Goal: Information Seeking & Learning: Find specific page/section

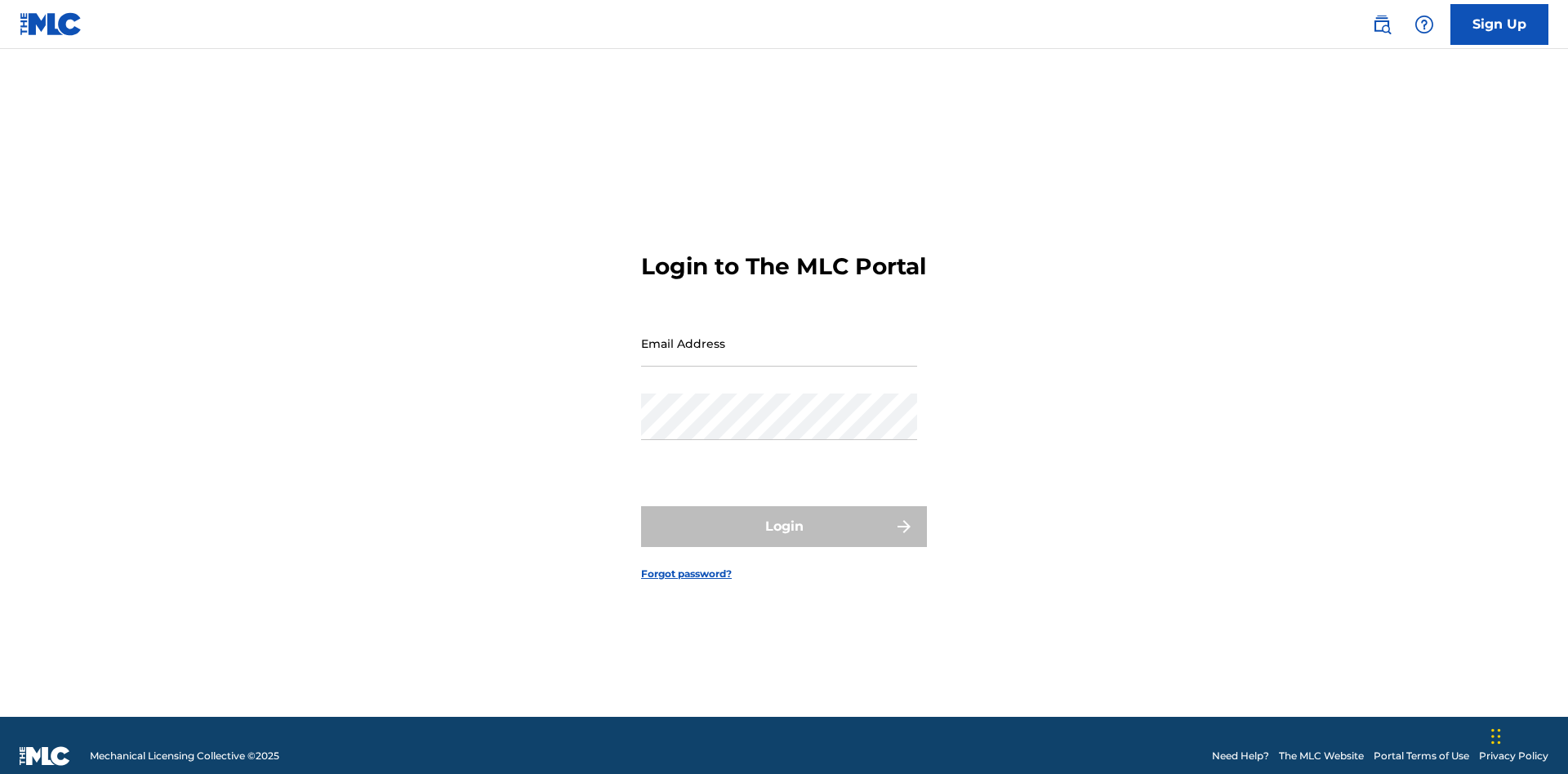
scroll to position [21, 0]
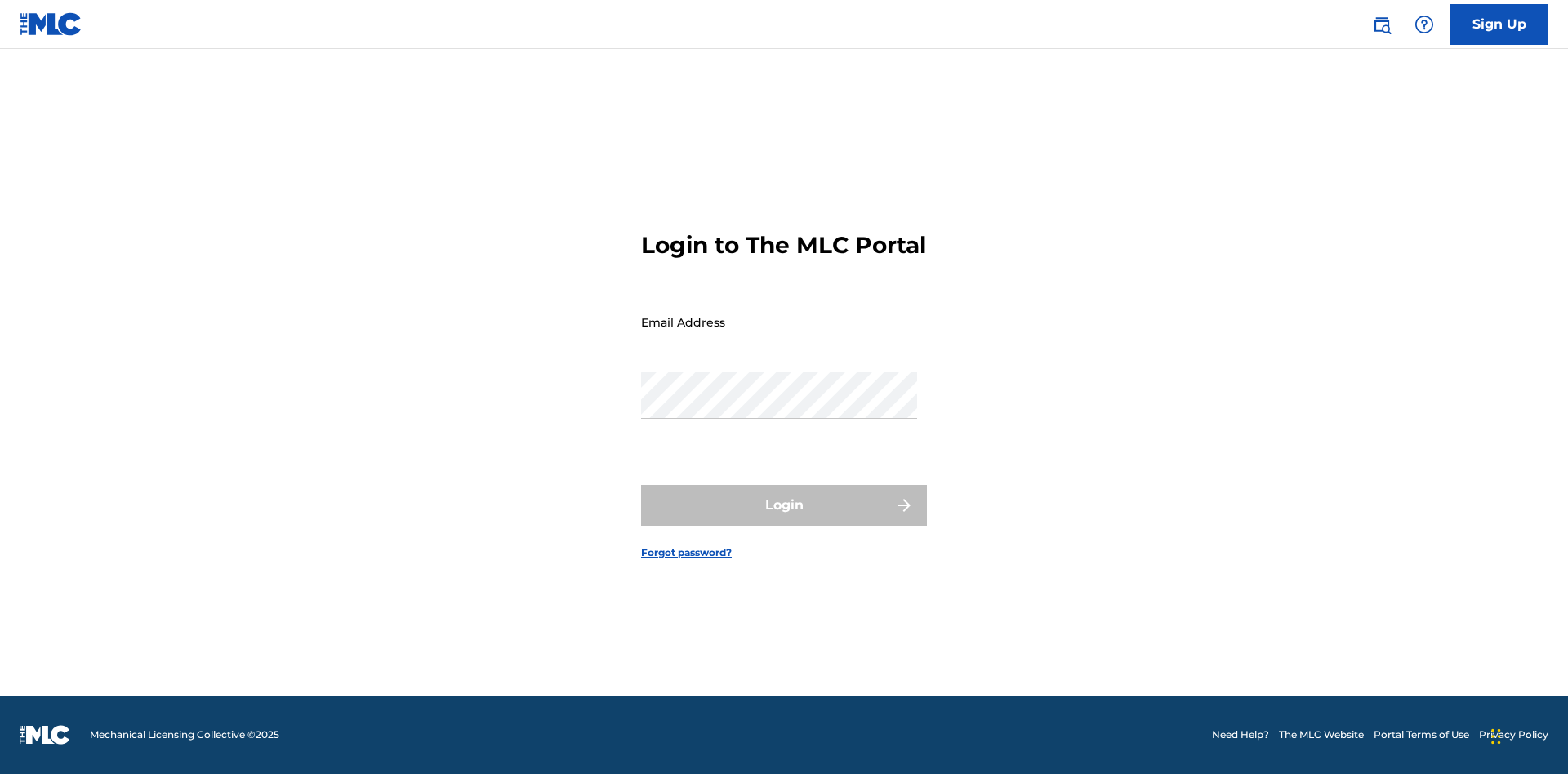
click at [780, 336] on input "Email Address" at bounding box center [779, 322] width 276 height 47
type input "[EMAIL_ADDRESS][DOMAIN_NAME]"
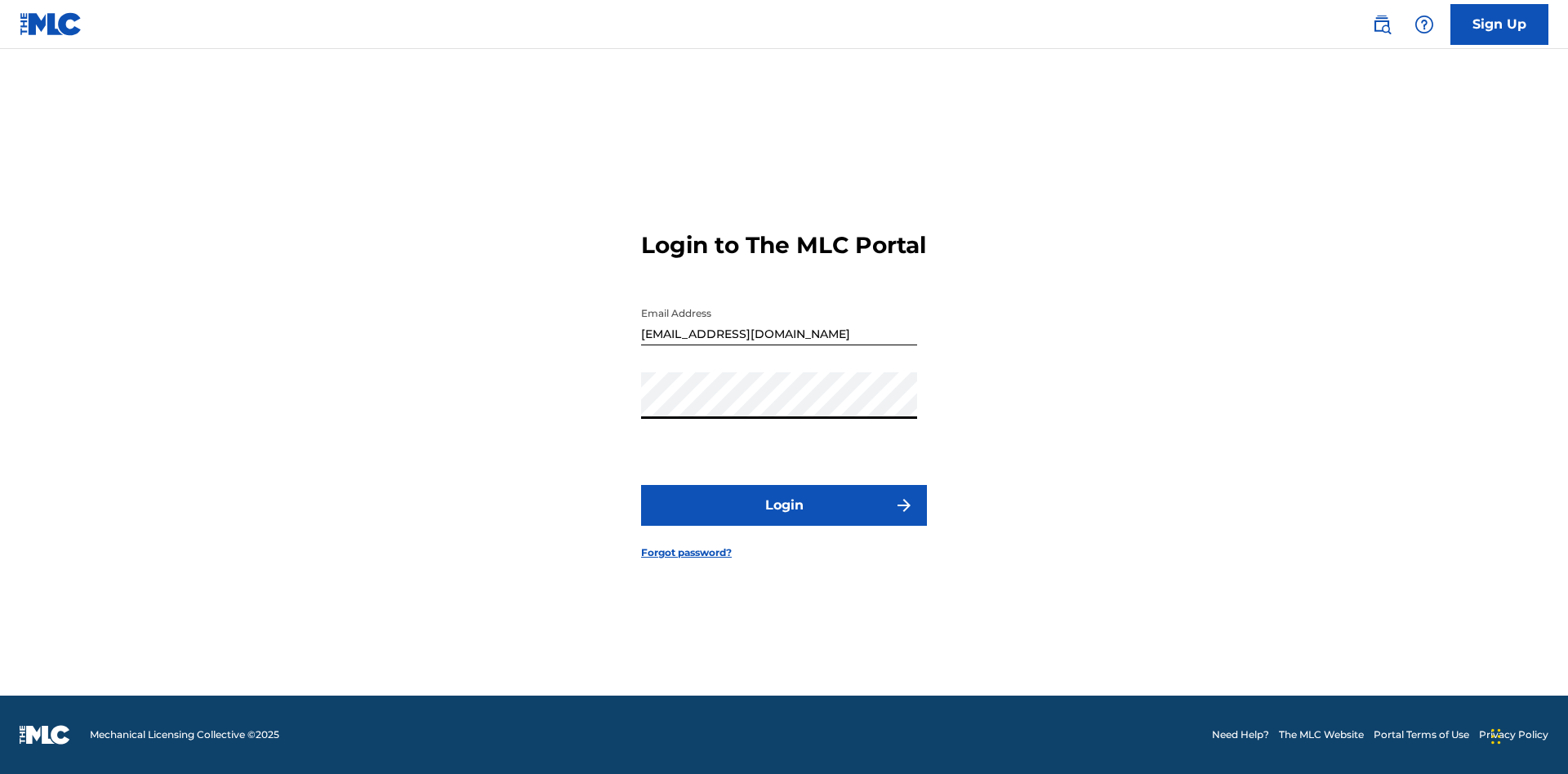
click at [784, 519] on button "Login" at bounding box center [783, 506] width 285 height 41
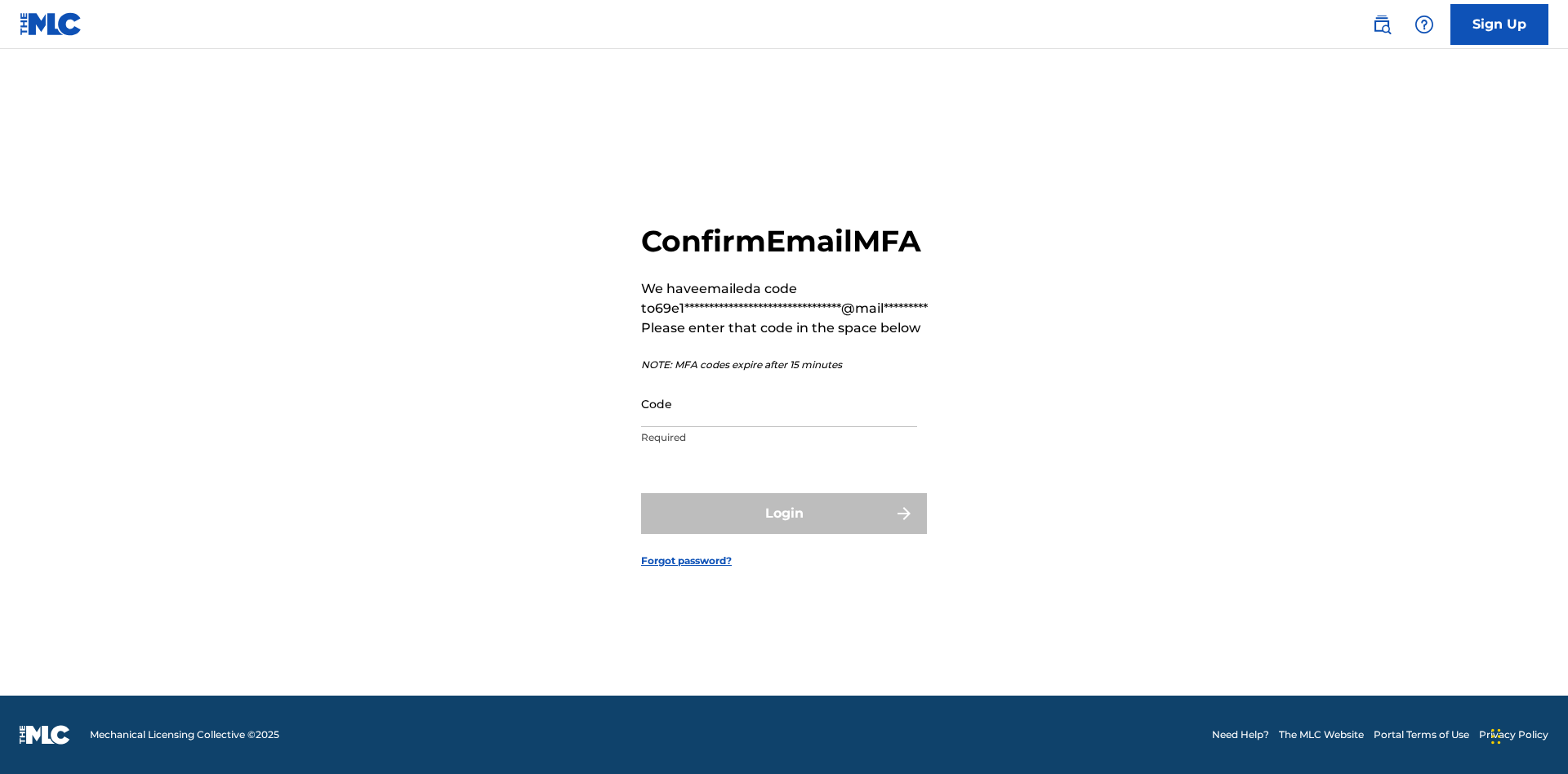
click at [780, 404] on input "Code" at bounding box center [779, 404] width 276 height 47
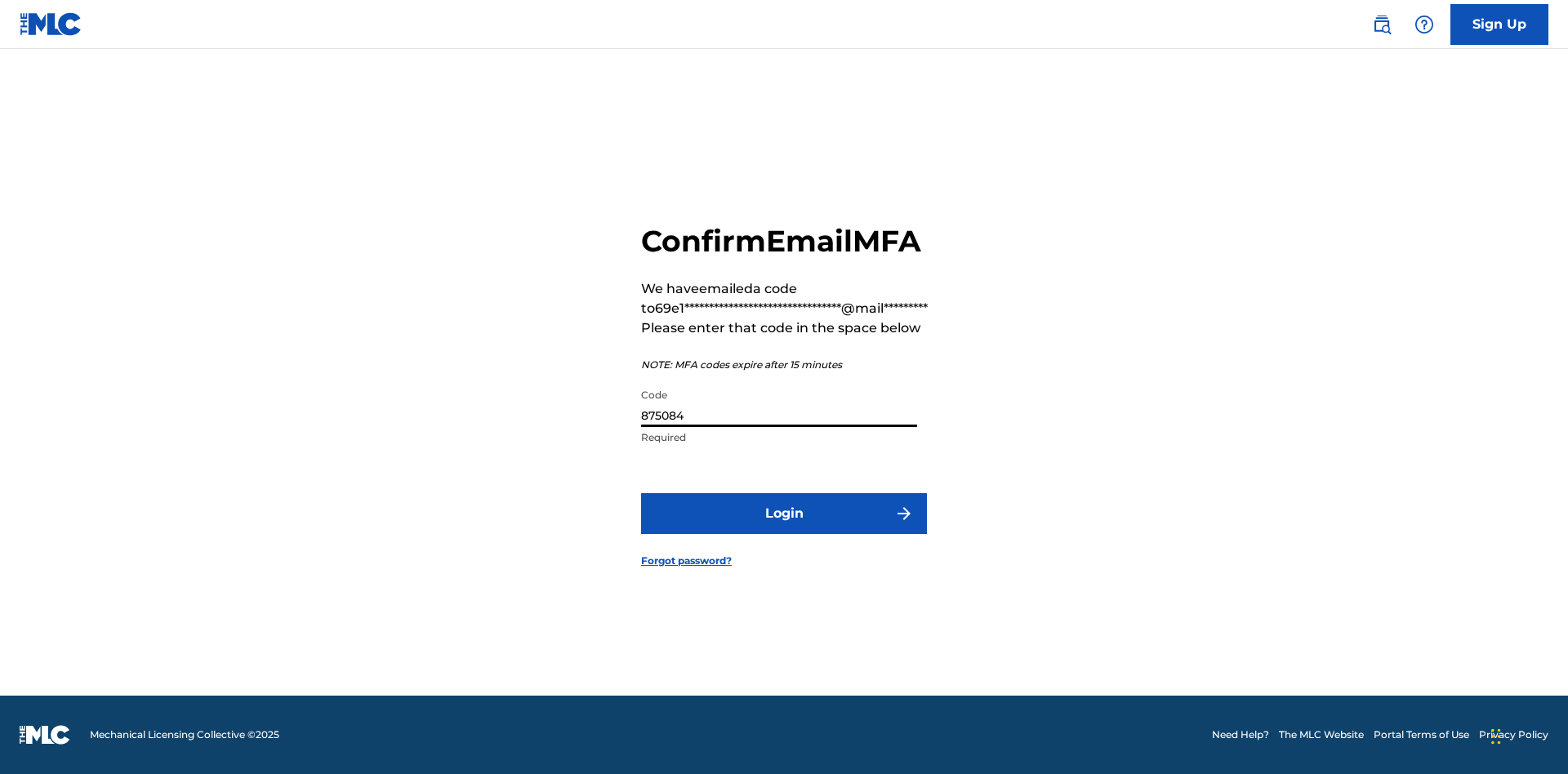
type input "875084"
click at [784, 513] on button "Login" at bounding box center [783, 514] width 285 height 41
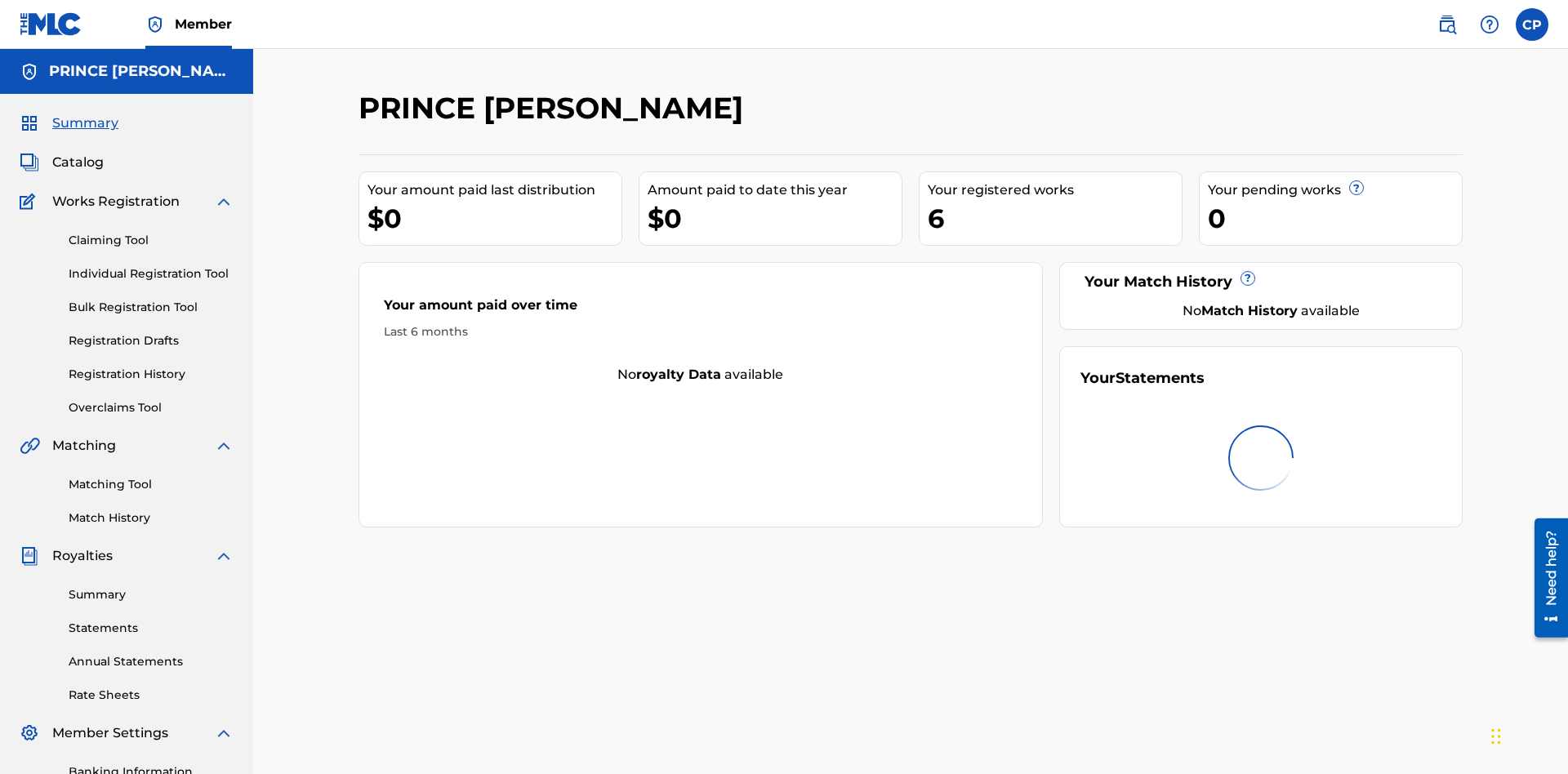
scroll to position [55, 0]
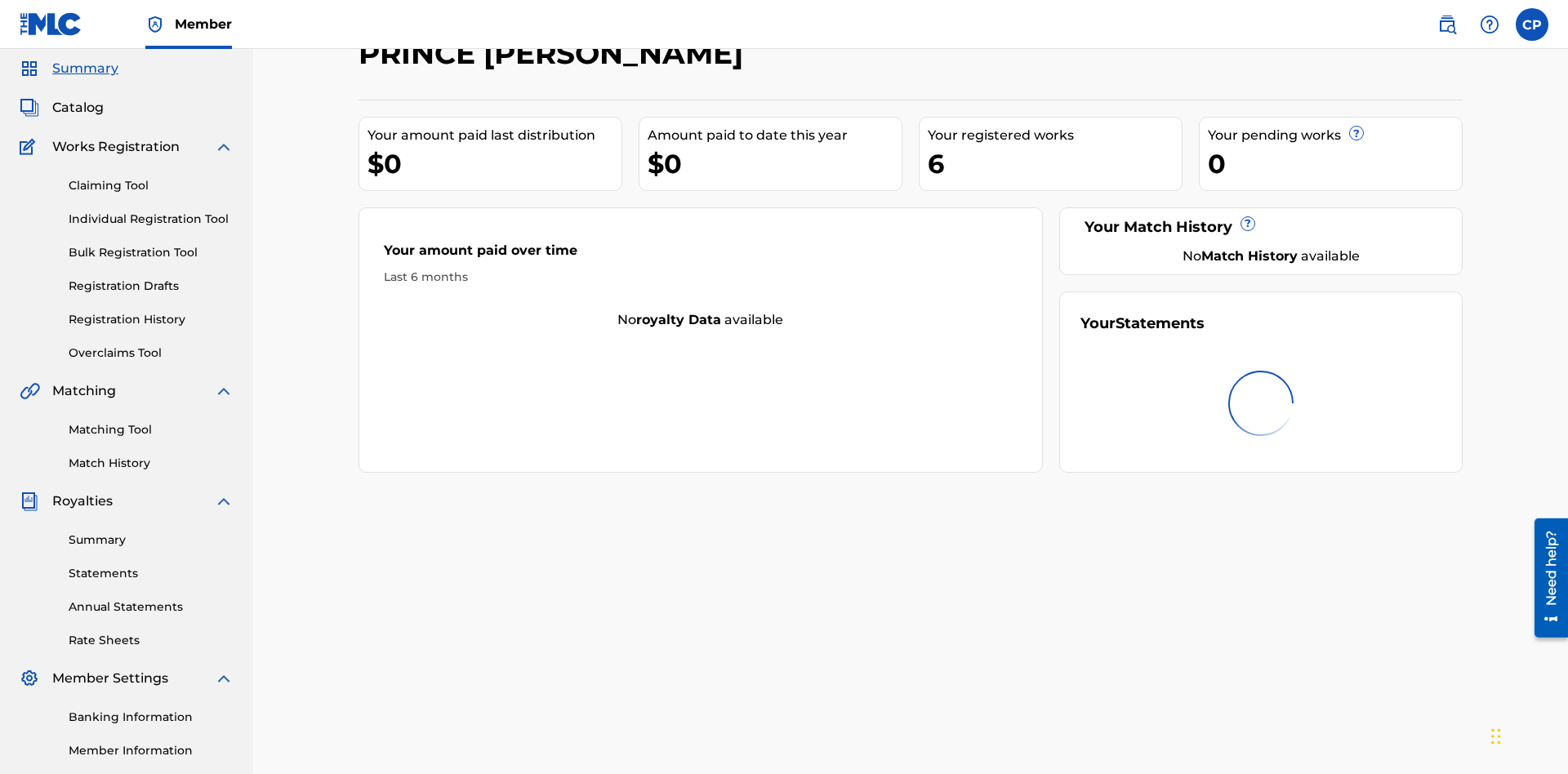
click at [78, 107] on span "Catalog" at bounding box center [77, 108] width 51 height 20
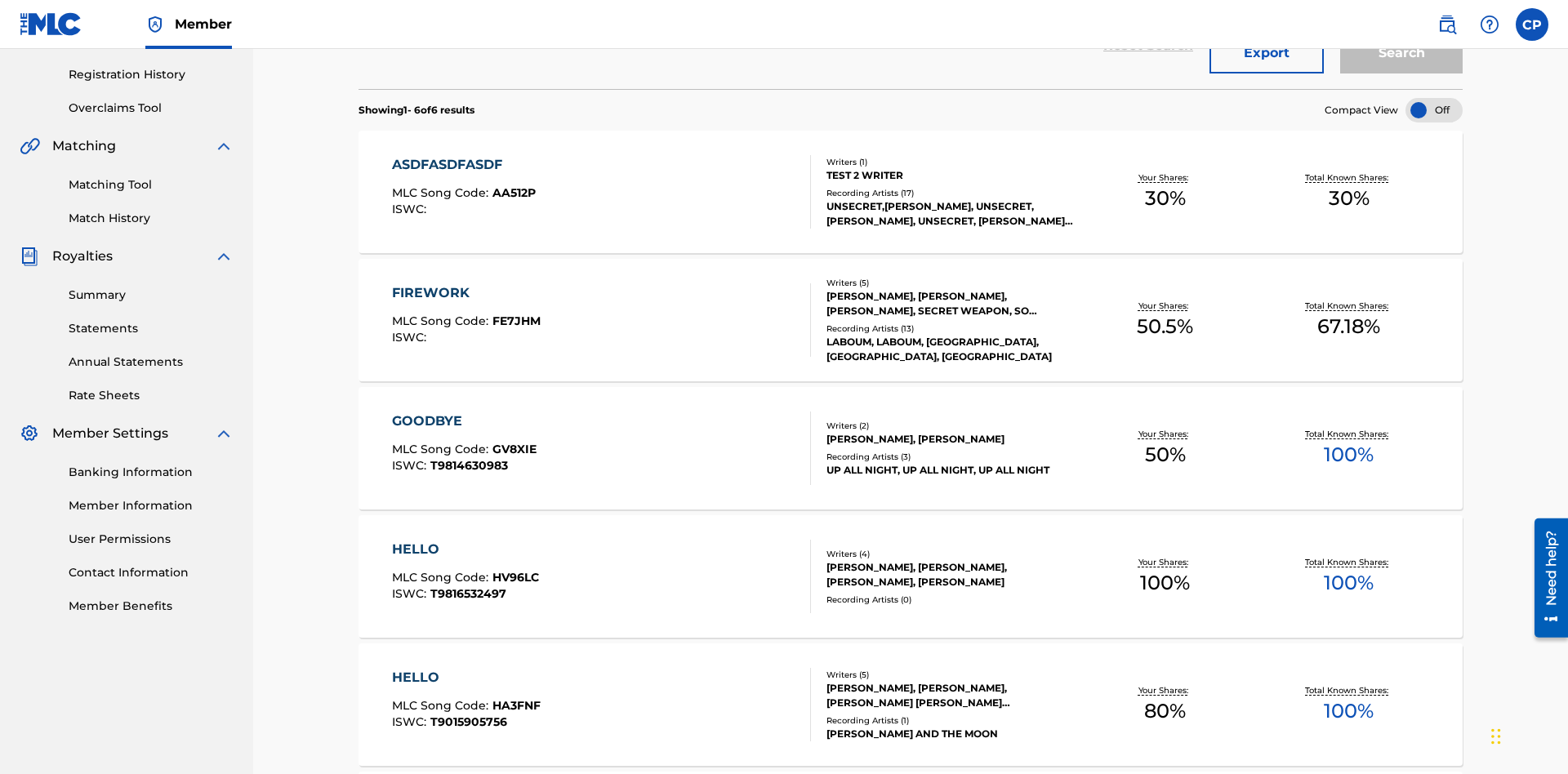
scroll to position [64, 0]
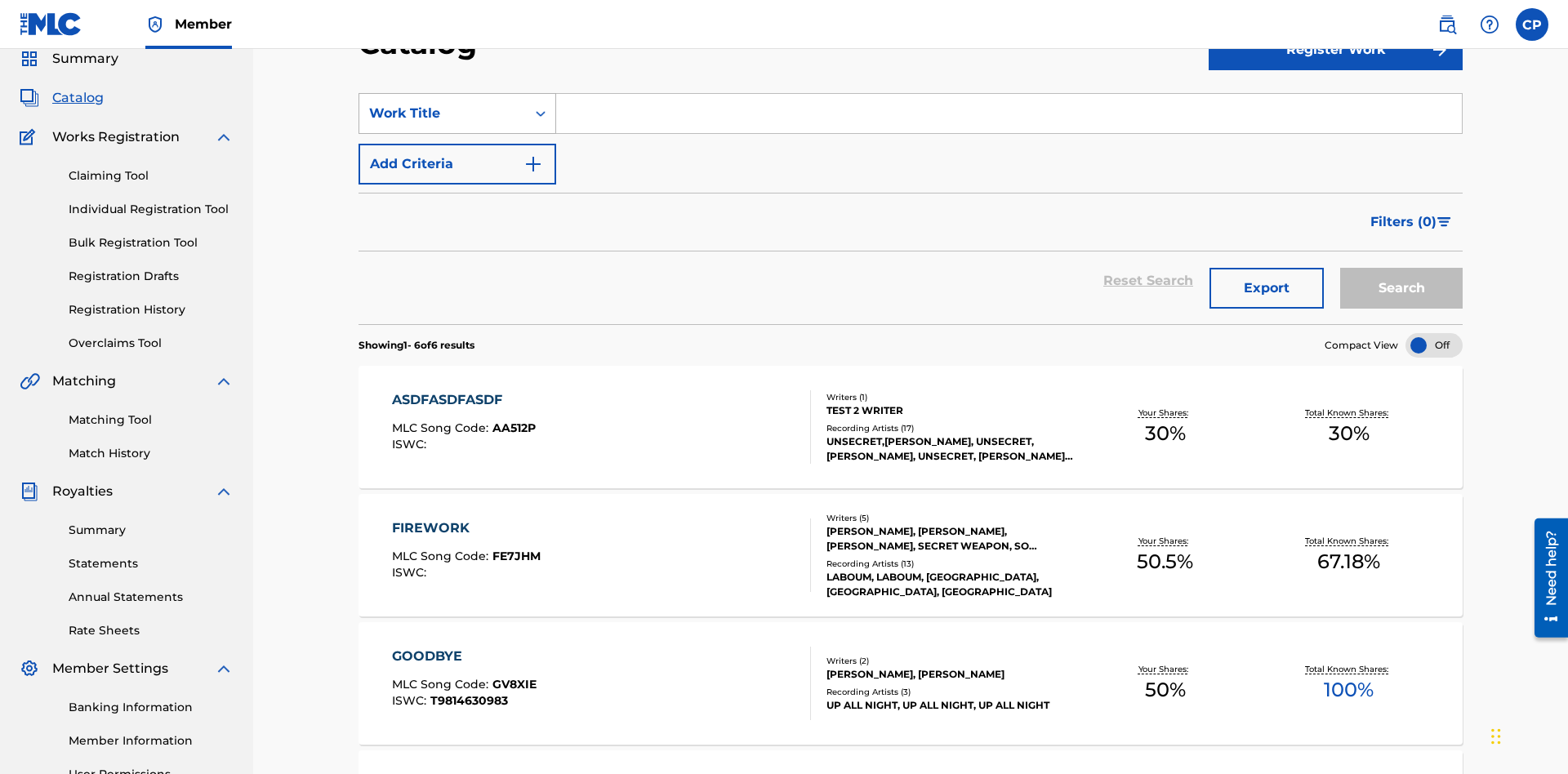
click at [443, 114] on div "Work Title" at bounding box center [443, 114] width 147 height 20
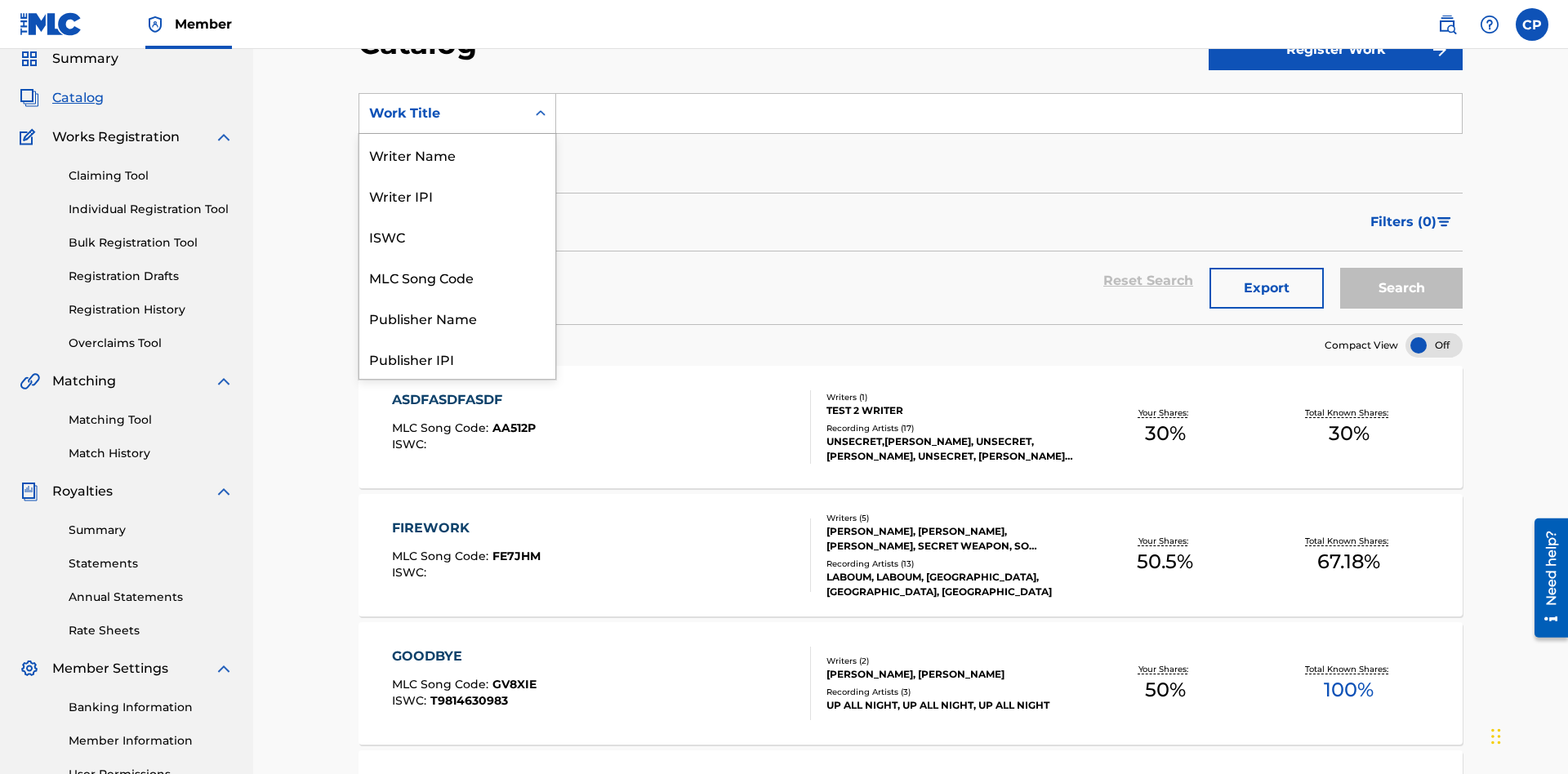
scroll to position [245, 0]
click at [457, 359] on div "Work Title" at bounding box center [457, 359] width 196 height 41
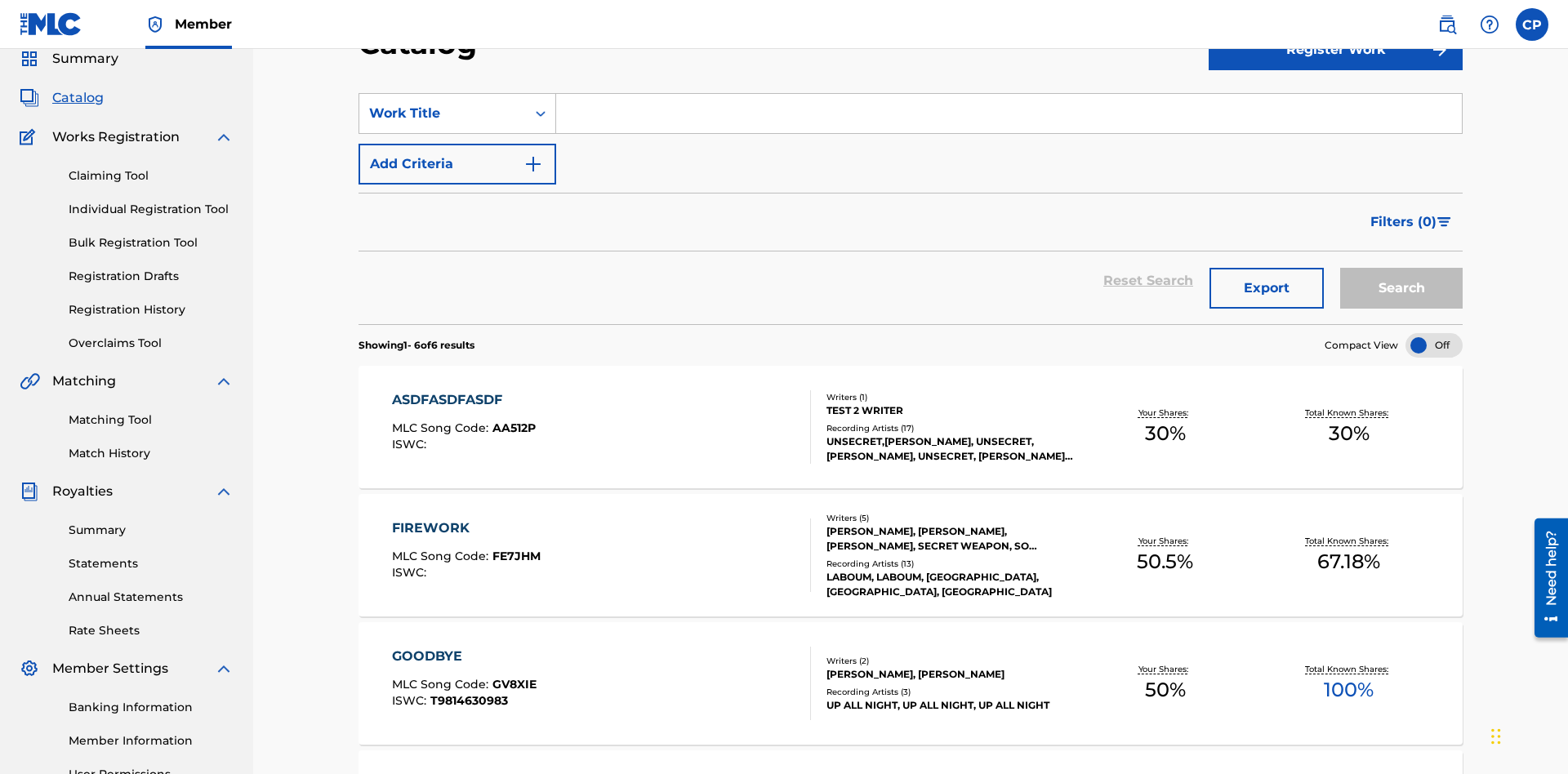
scroll to position [61, 0]
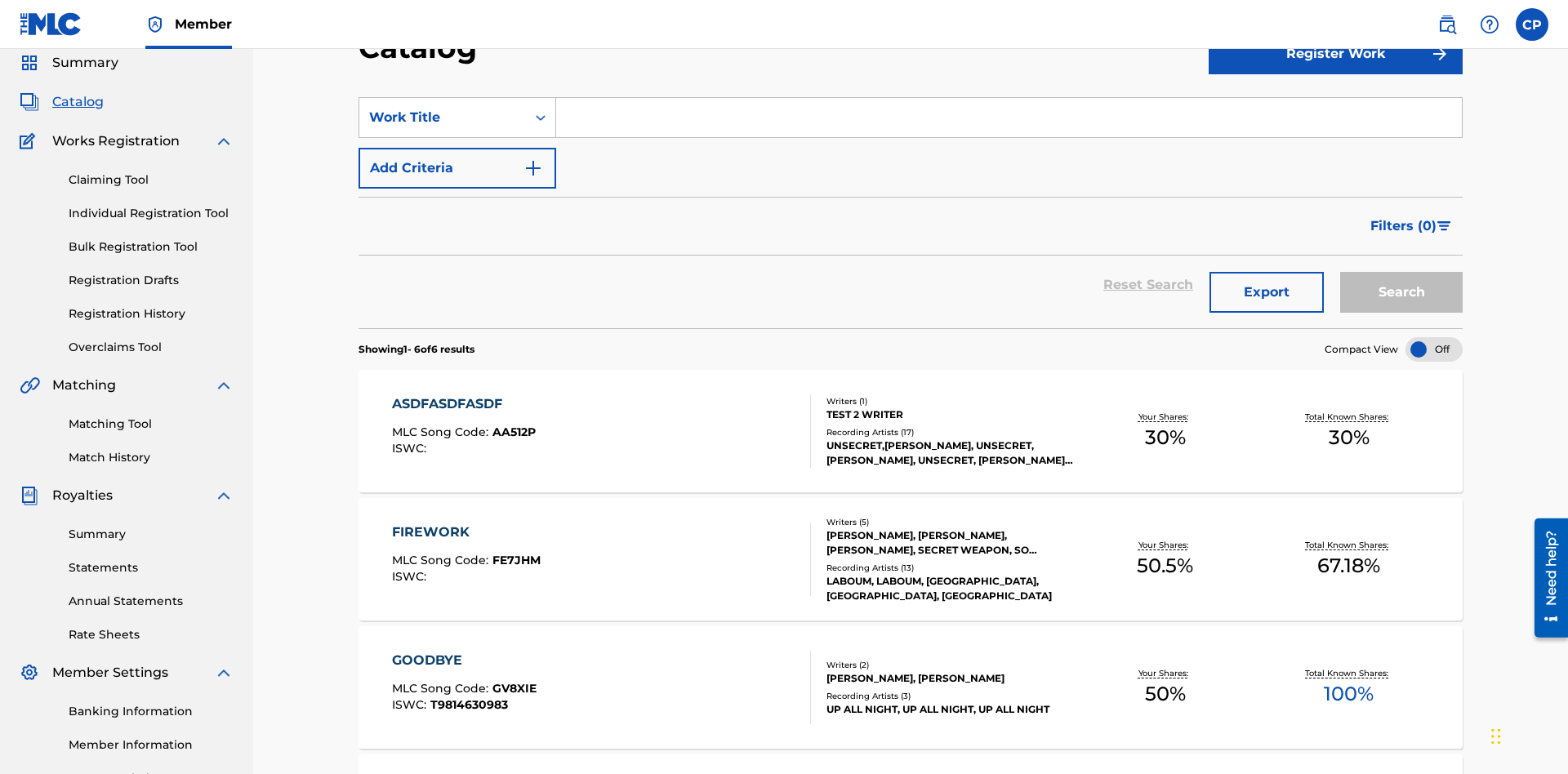
click at [1009, 117] on input "Search Form" at bounding box center [1010, 118] width 906 height 39
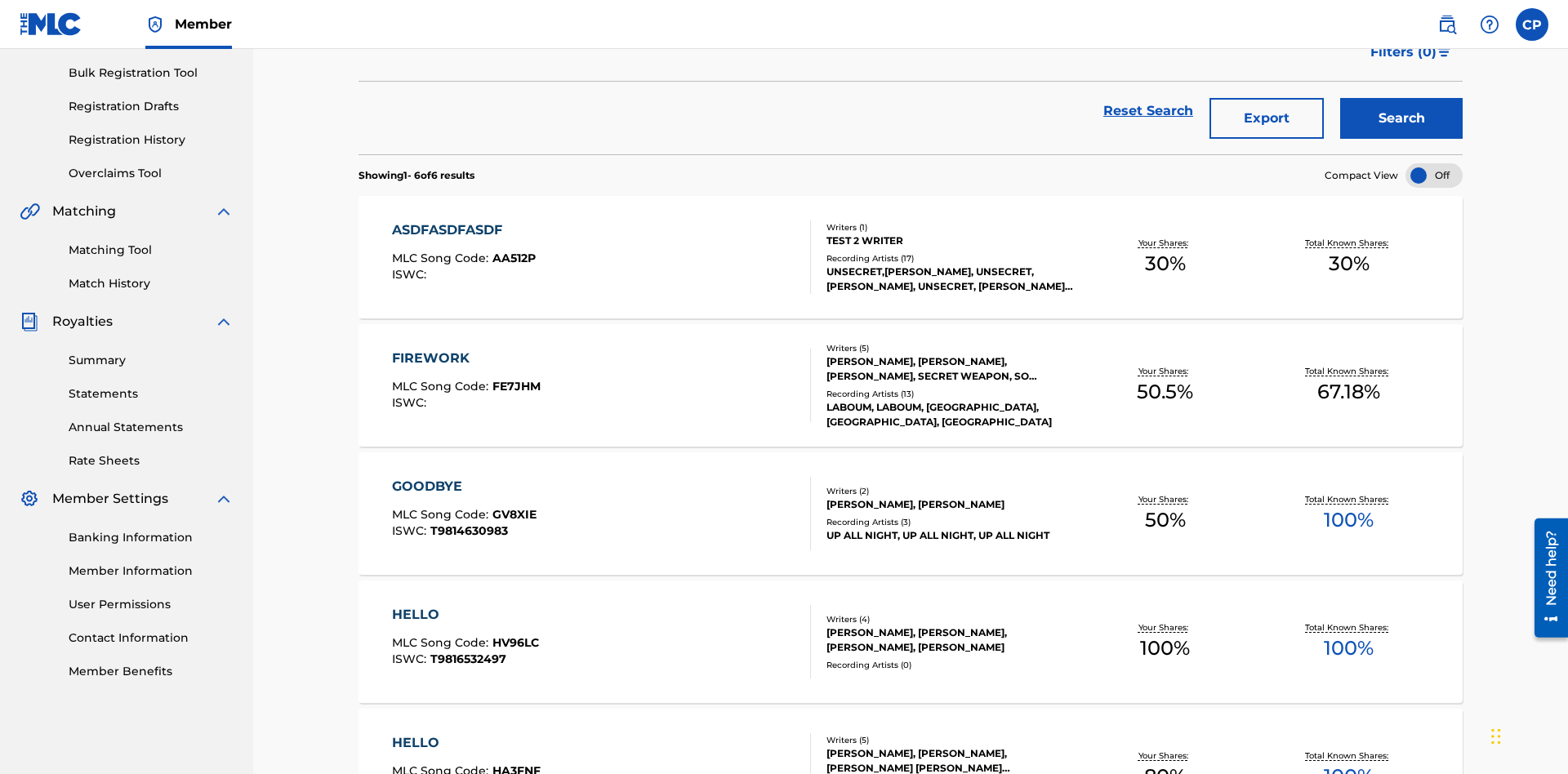
type input "HELLO"
click at [1402, 118] on button "Search" at bounding box center [1402, 119] width 123 height 41
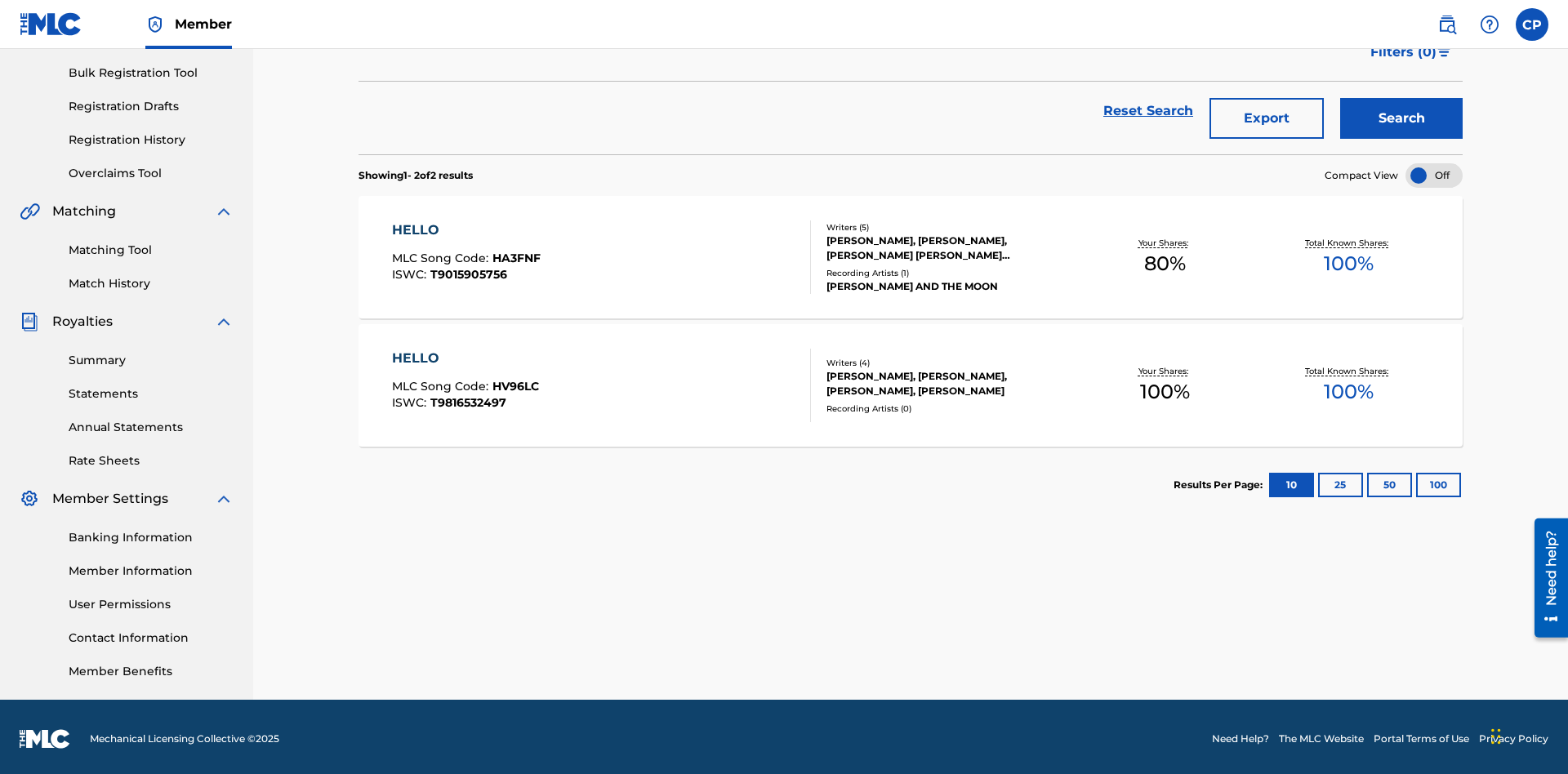
scroll to position [239, 0]
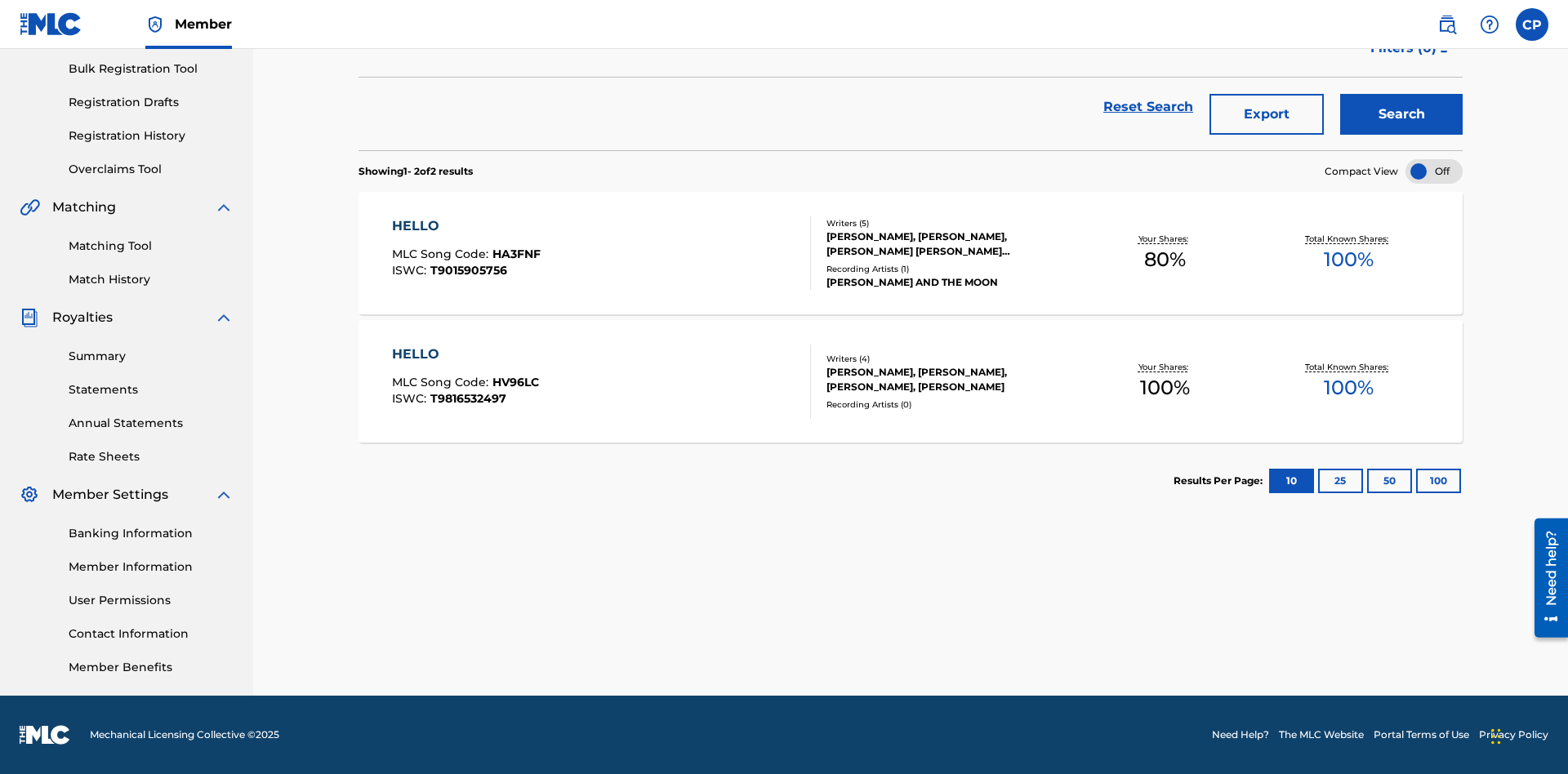
click at [515, 254] on span "HA3FNF" at bounding box center [516, 254] width 48 height 14
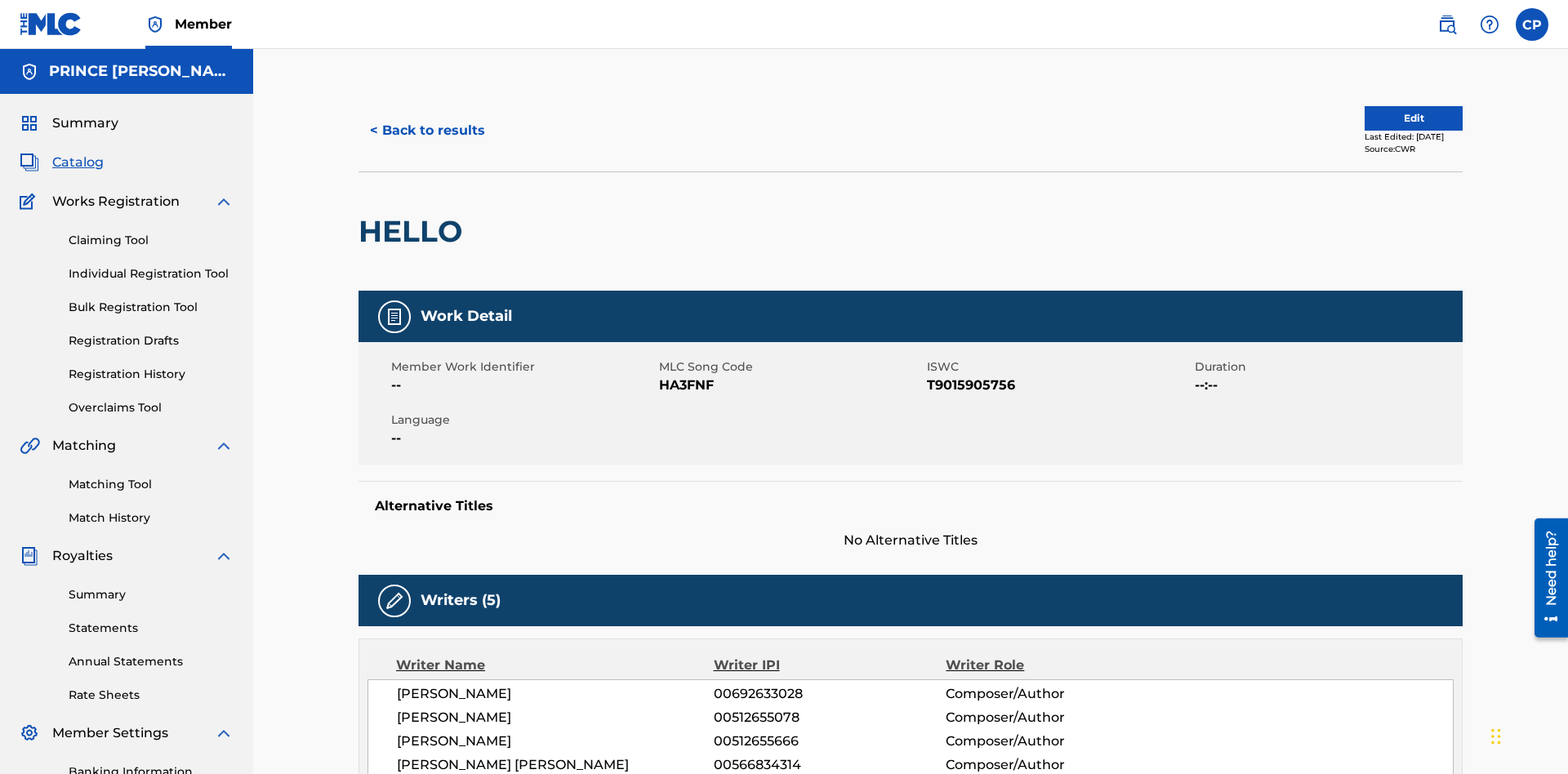
scroll to position [914, 0]
